Goal: Transaction & Acquisition: Register for event/course

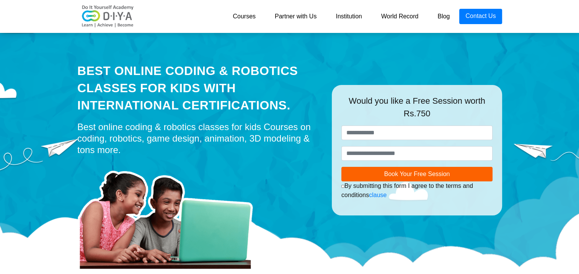
click at [325, 78] on div "Best Online Coding & Robotics Classes for kids with International Certification…" at bounding box center [199, 150] width 254 height 241
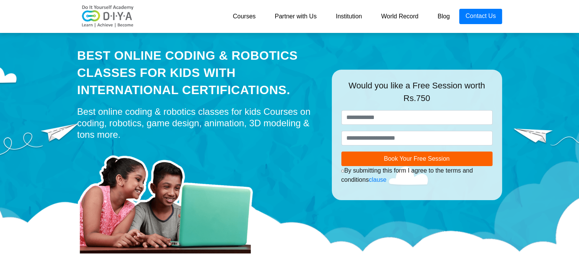
scroll to position [31, 0]
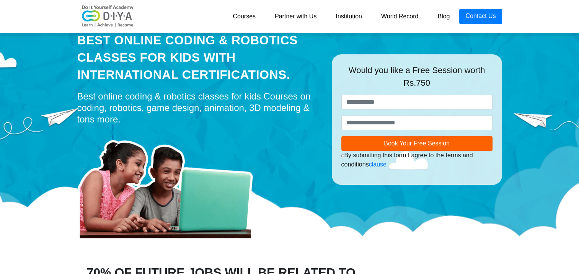
click at [251, 18] on link "Courses" at bounding box center [244, 16] width 42 height 15
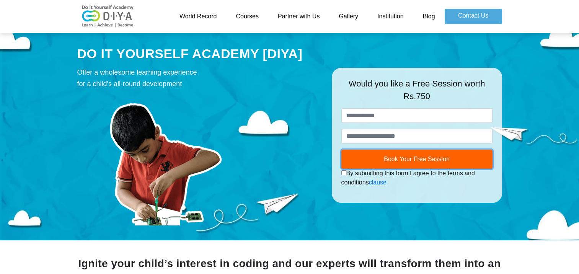
click at [378, 156] on button "Book Your Free Session" at bounding box center [416, 159] width 151 height 19
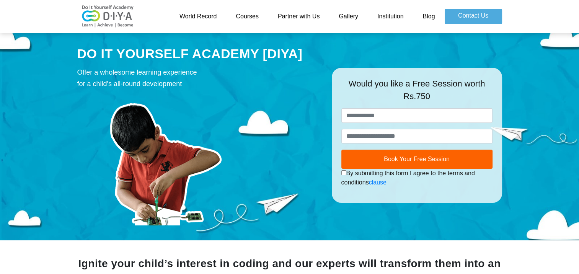
click at [298, 15] on link "Partner with Us" at bounding box center [298, 16] width 61 height 15
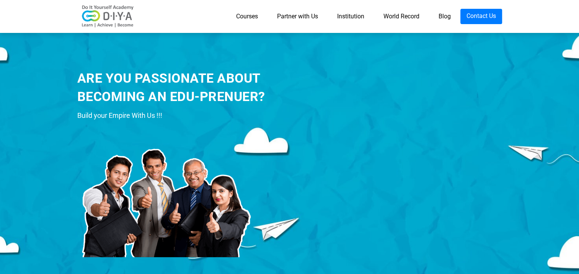
click at [161, 88] on div "ARE YOU PASSIONATE ABOUT BECOMING AN EDU-PRENUER?" at bounding box center [198, 87] width 243 height 36
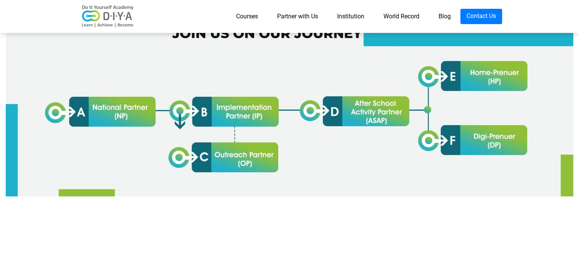
scroll to position [428, 0]
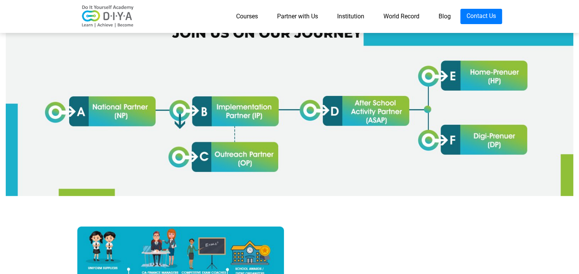
click at [232, 109] on img at bounding box center [289, 106] width 567 height 179
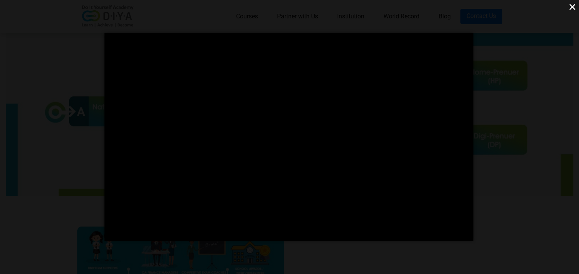
click at [568, 6] on button "×" at bounding box center [571, 6] width 13 height 13
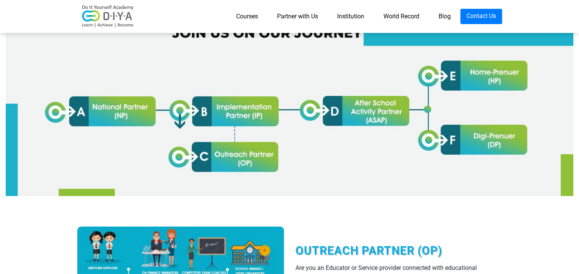
click at [434, 88] on img at bounding box center [289, 106] width 567 height 179
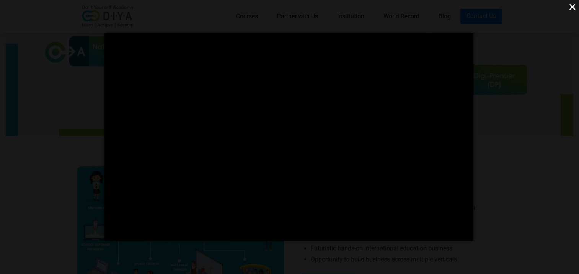
scroll to position [490, 0]
click at [572, 6] on button "×" at bounding box center [571, 6] width 13 height 13
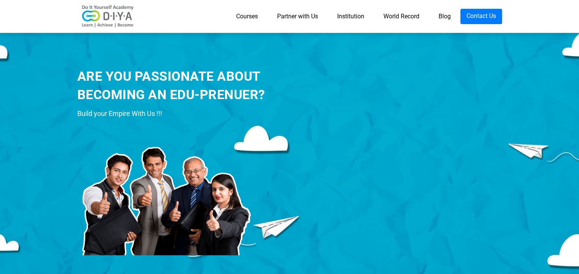
scroll to position [0, 0]
